Goal: Information Seeking & Learning: Learn about a topic

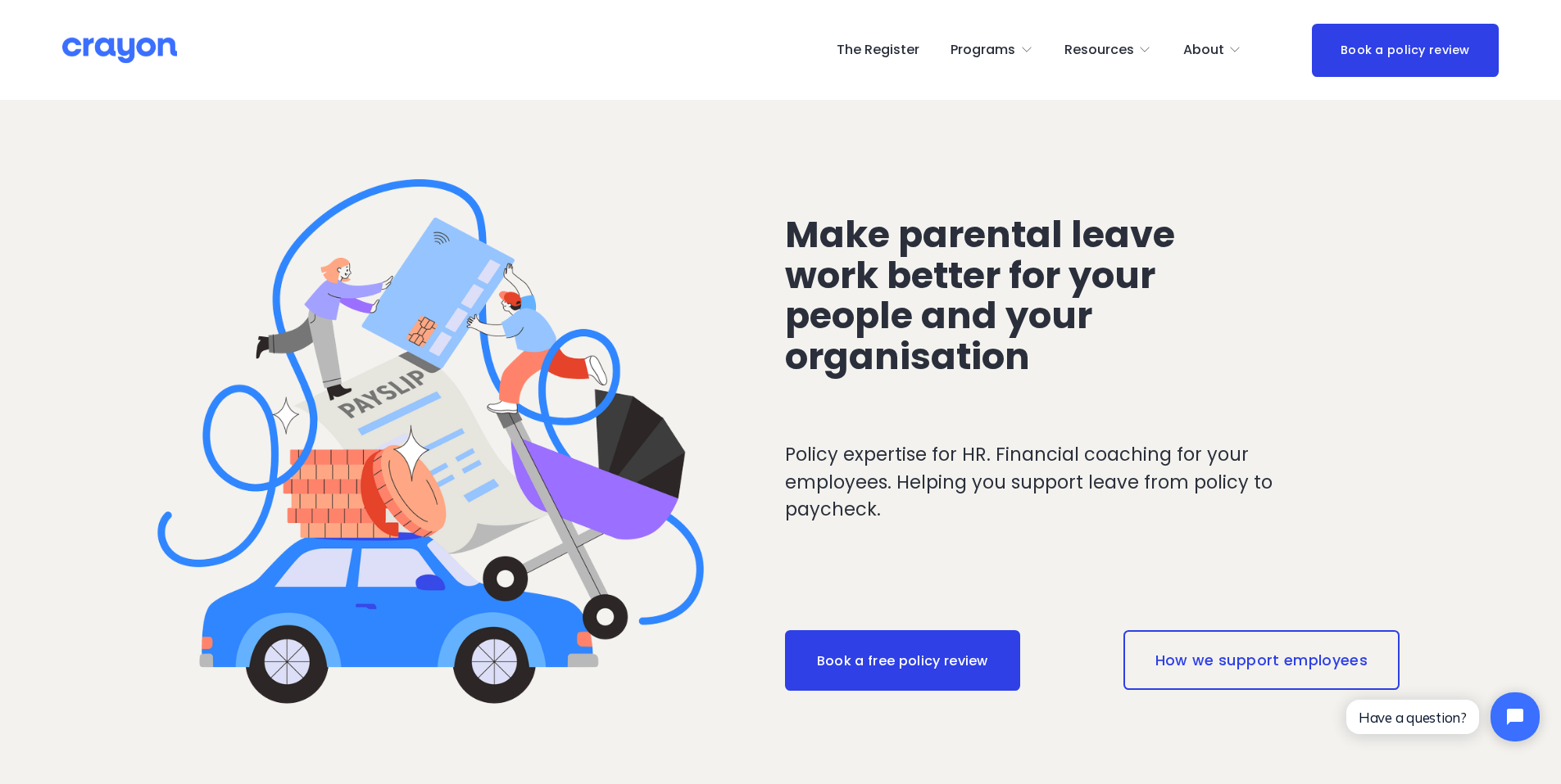
click at [894, 51] on link "The Register" at bounding box center [878, 49] width 83 height 27
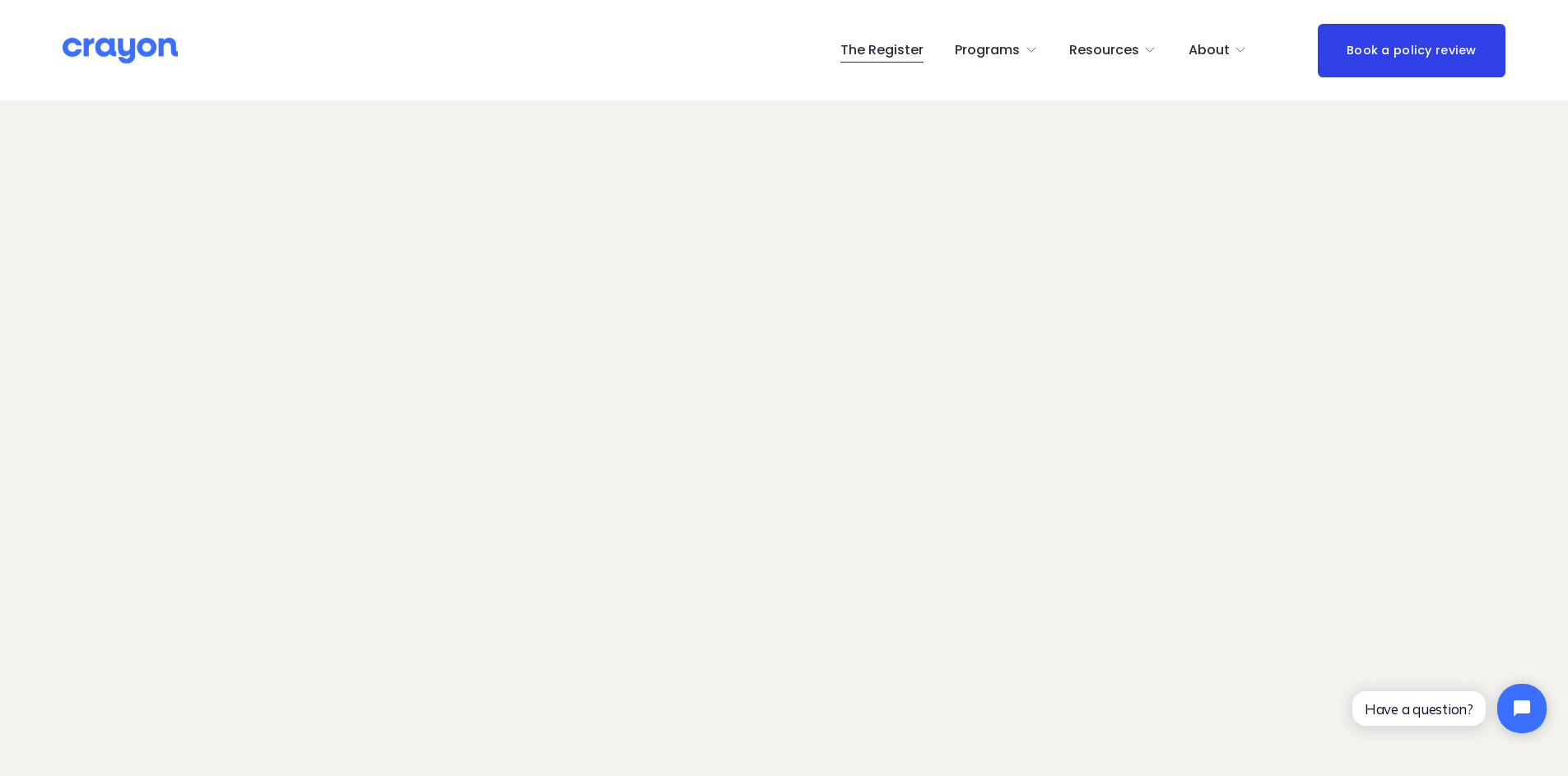
click at [1005, 39] on span "Programs" at bounding box center [988, 50] width 65 height 24
click at [0, 0] on span "Employer hub" at bounding box center [0, 0] width 0 height 0
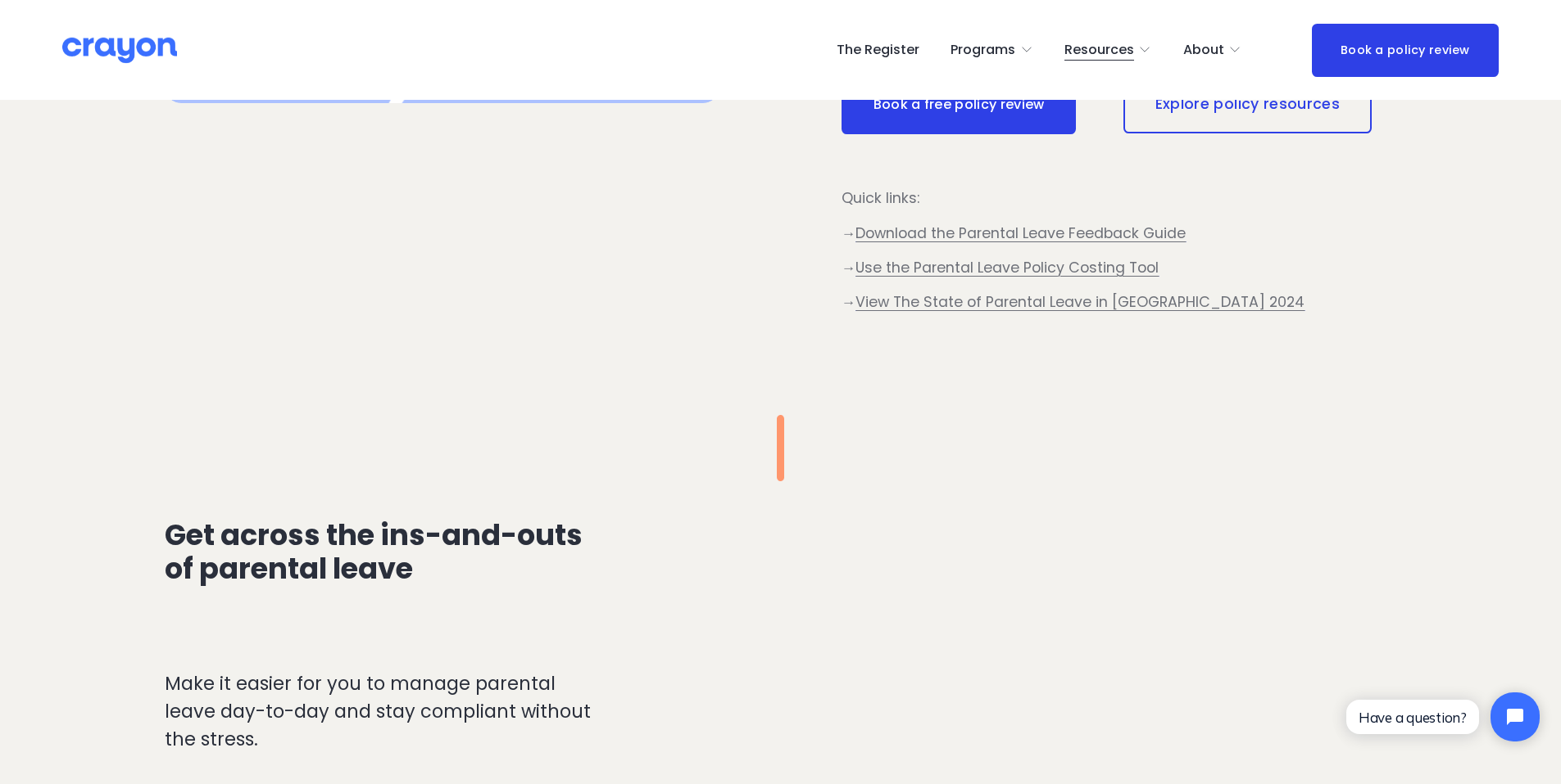
scroll to position [1266, 0]
